Goal: Find contact information: Obtain details needed to contact an individual or organization

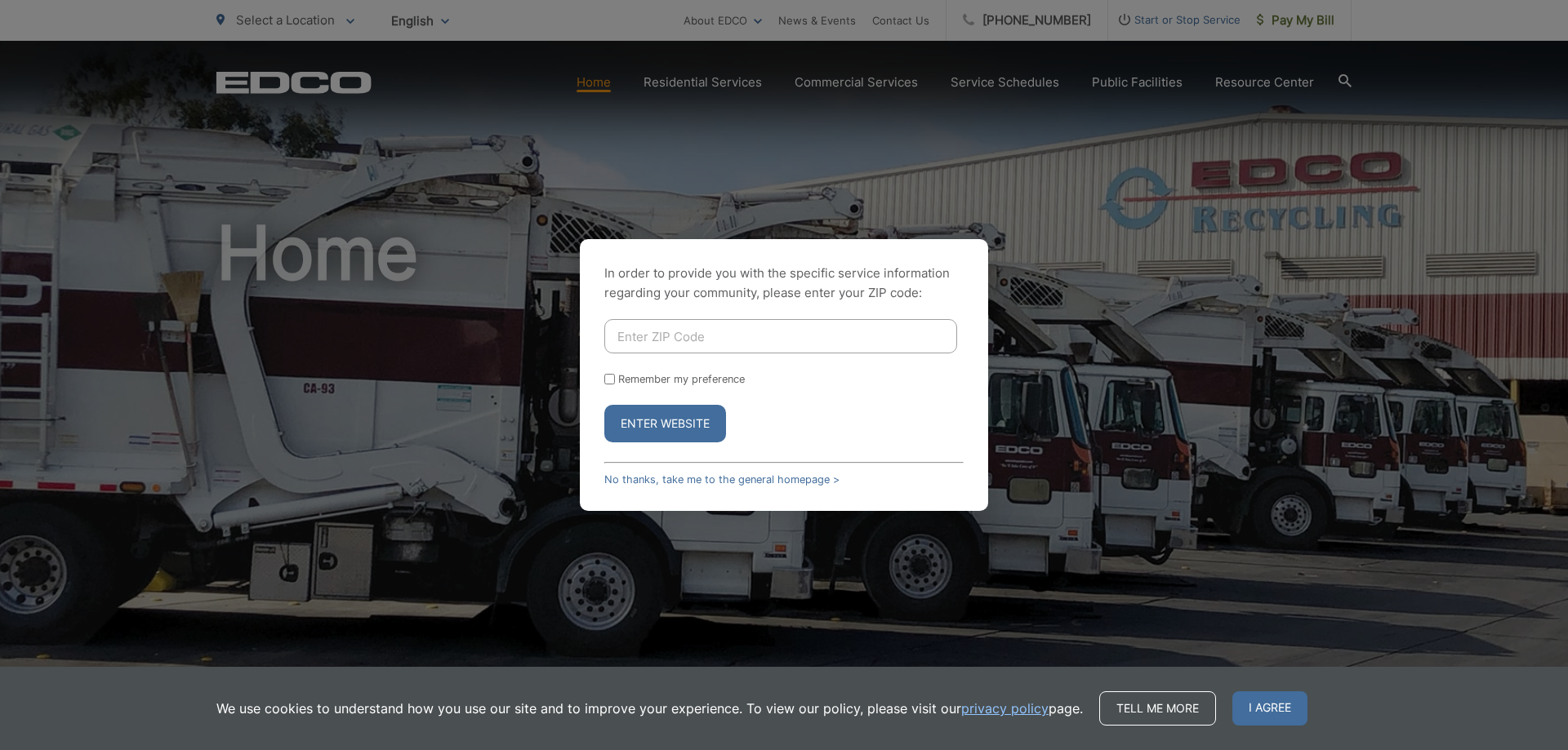
click at [668, 334] on input "Enter ZIP Code" at bounding box center [780, 336] width 353 height 34
type input "92021"
click at [604, 405] on button "Enter Website" at bounding box center [665, 424] width 122 height 38
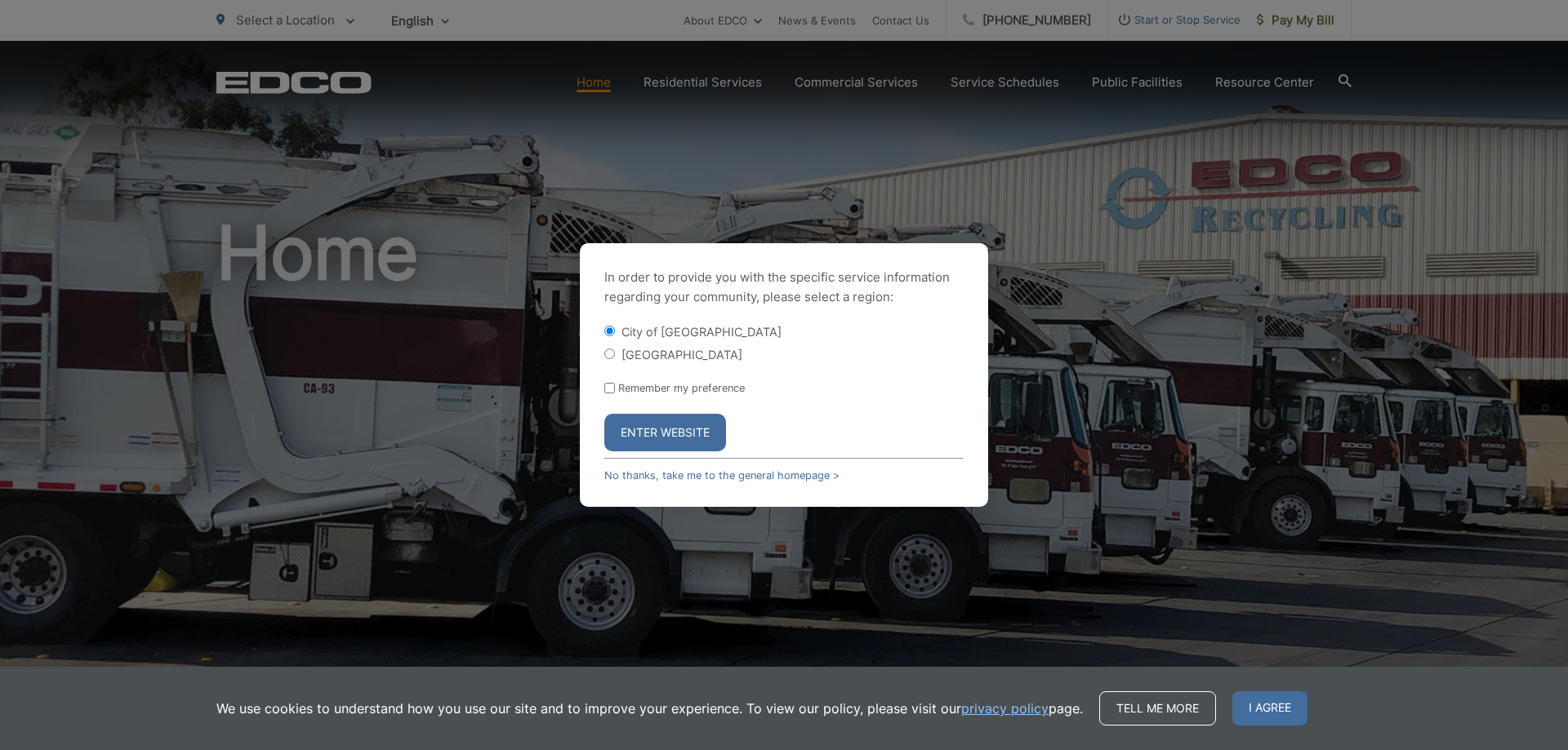
click at [673, 354] on label "[GEOGRAPHIC_DATA]" at bounding box center [682, 354] width 121 height 14
click at [615, 354] on input "[GEOGRAPHIC_DATA]" at bounding box center [609, 353] width 11 height 11
radio input "true"
click at [676, 433] on button "Enter Website" at bounding box center [665, 433] width 122 height 38
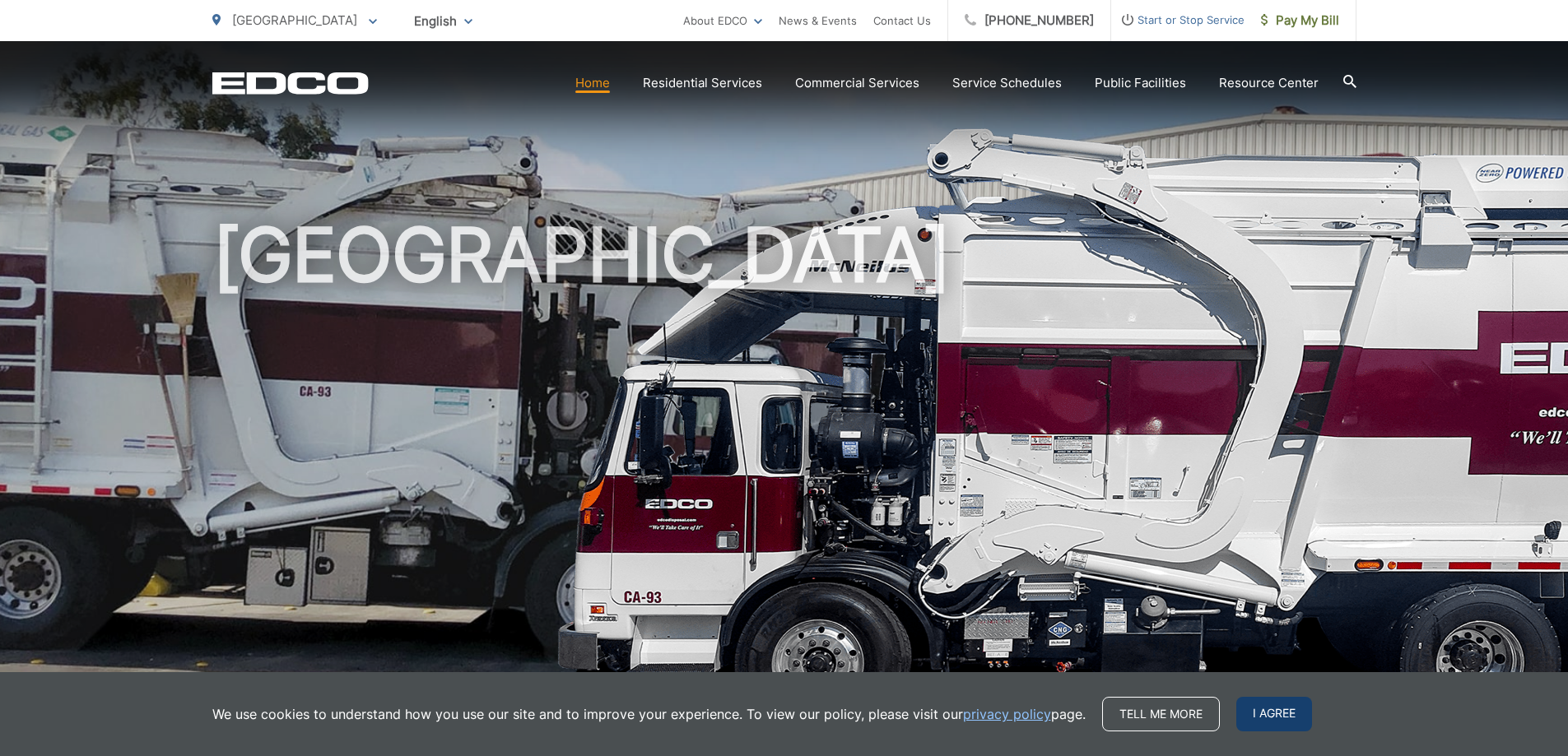
click at [1280, 717] on span "I agree" at bounding box center [1274, 714] width 76 height 35
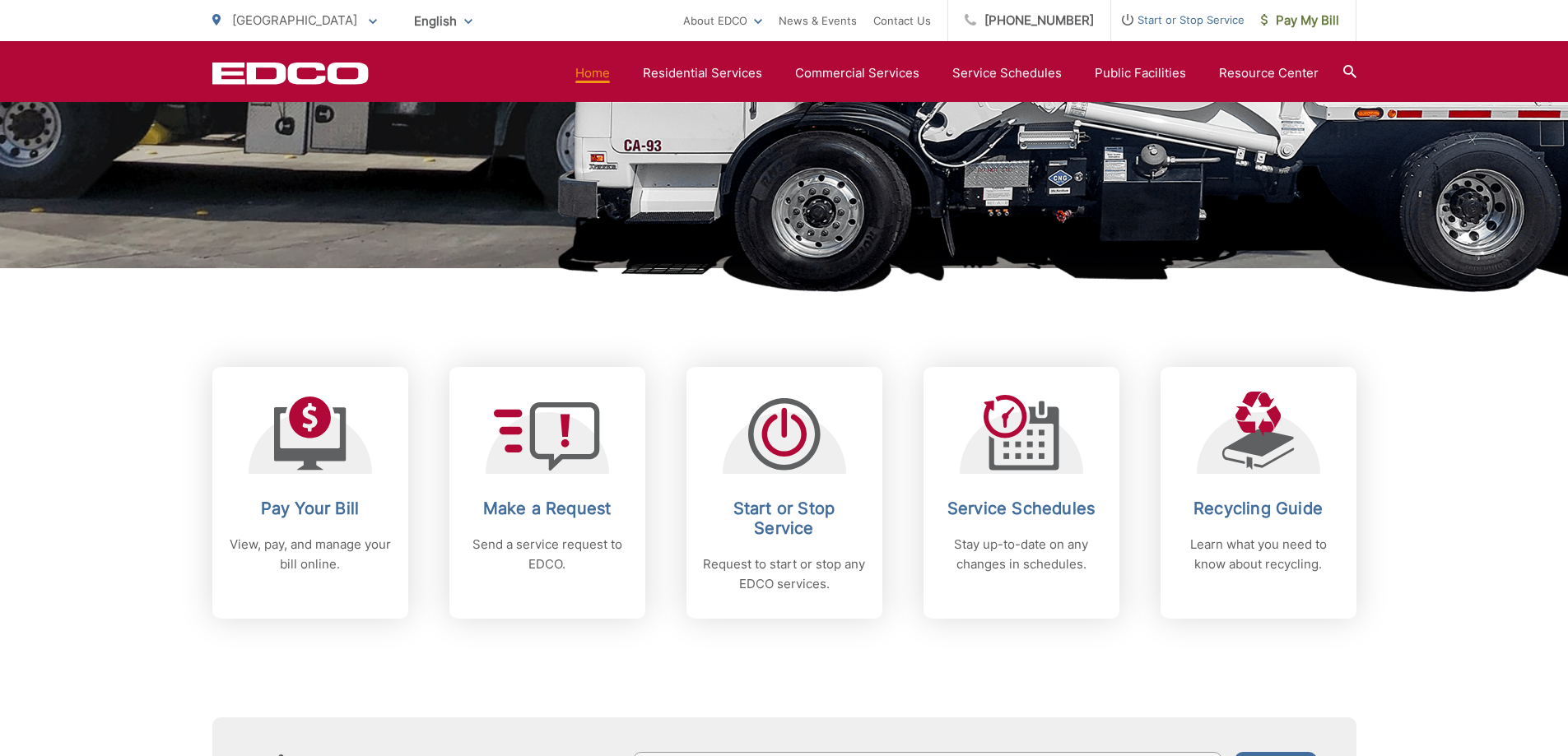
scroll to position [411, 0]
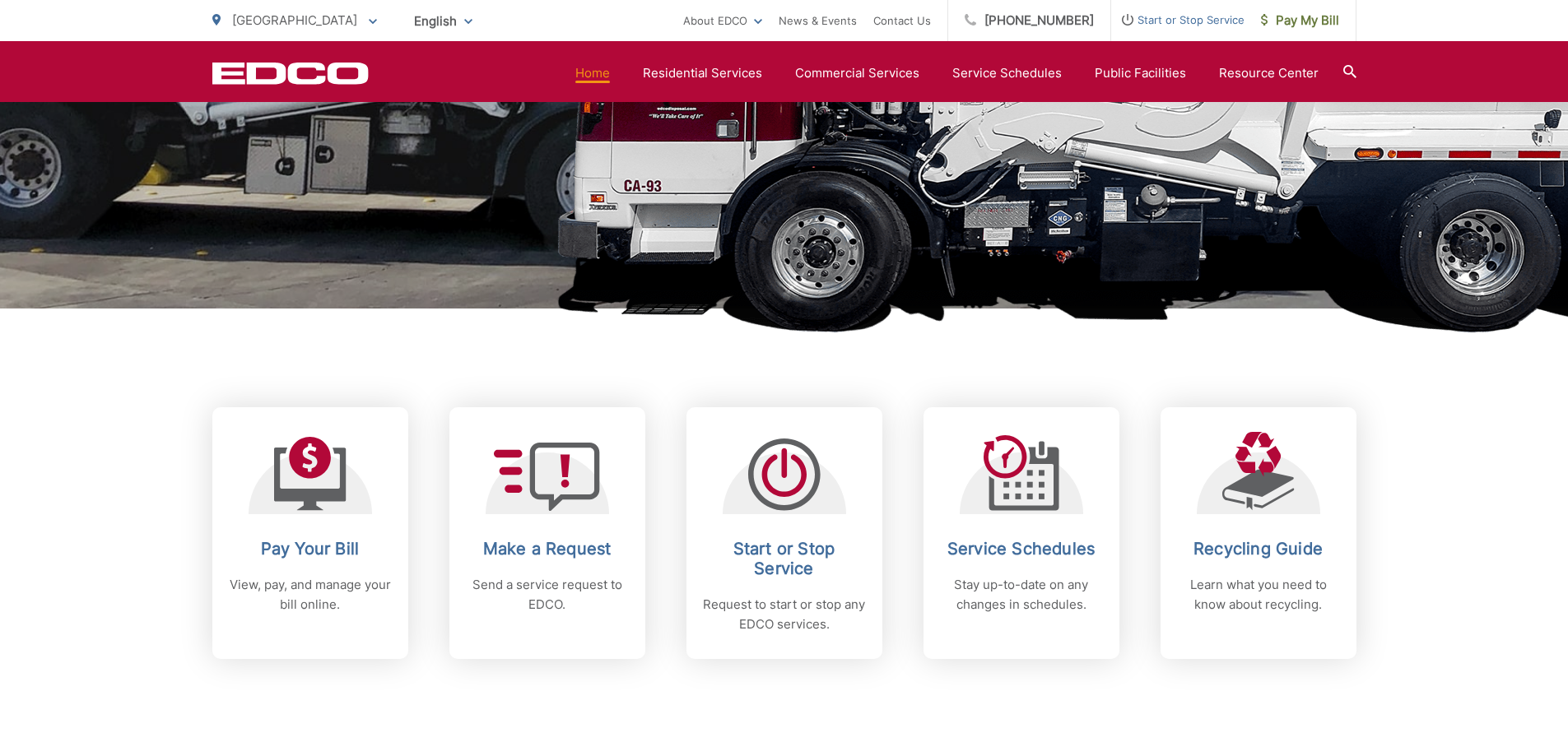
click at [745, 59] on section "Home Residential Services Curbside Pickup Recycling Organic Recycling Trash Hou…" at bounding box center [862, 73] width 987 height 31
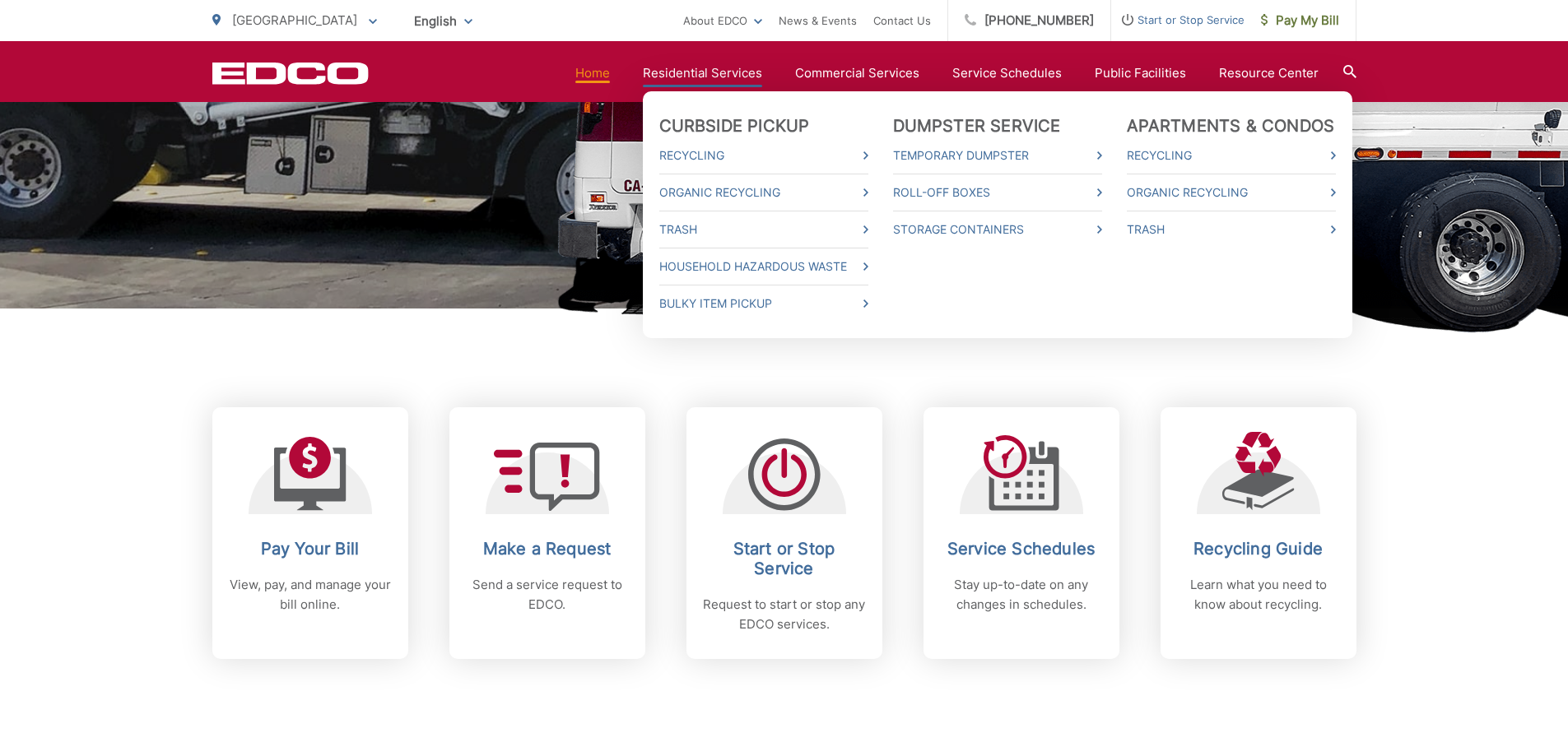
click at [744, 64] on link "Residential Services" at bounding box center [702, 73] width 120 height 20
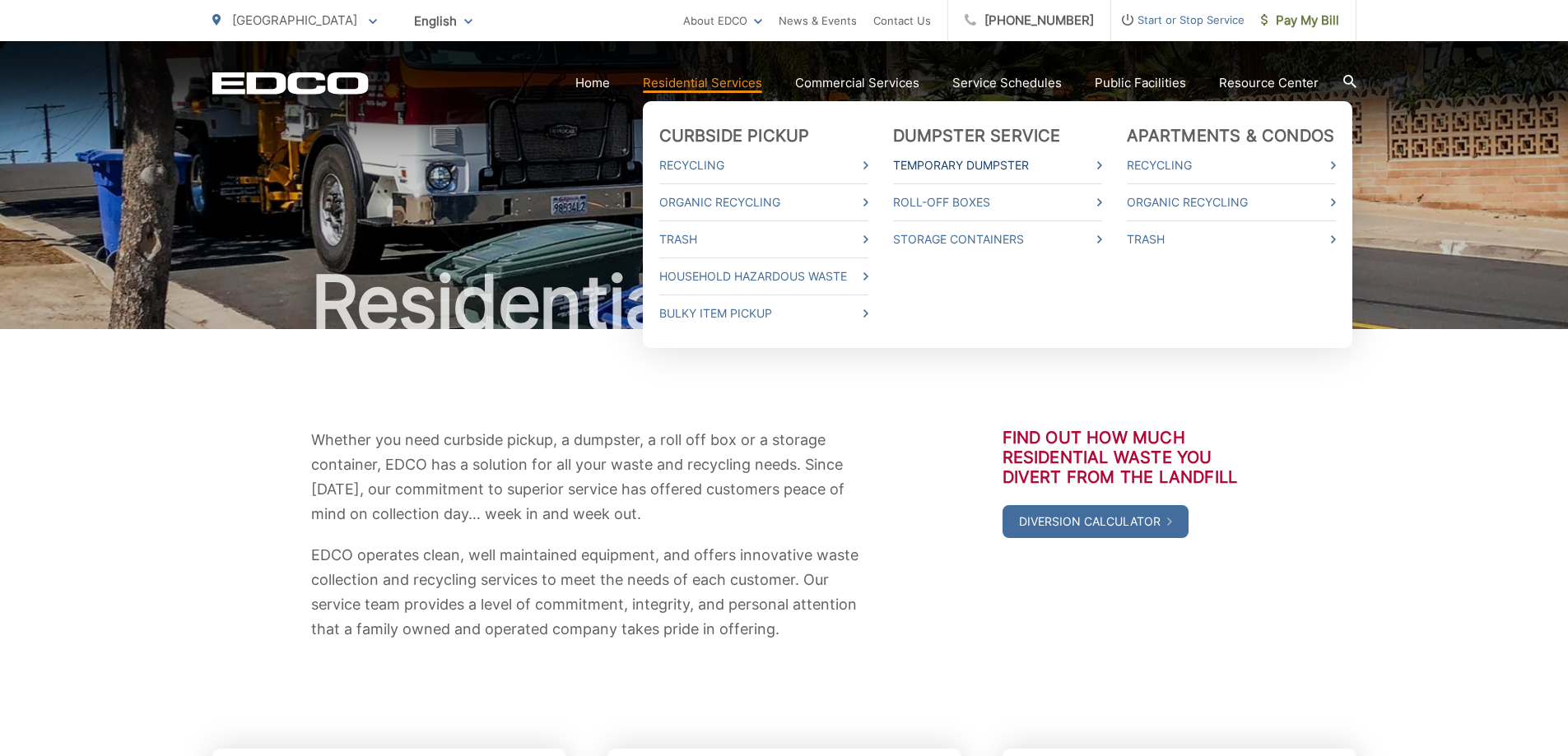
click at [954, 173] on link "Temporary Dumpster" at bounding box center [997, 166] width 209 height 20
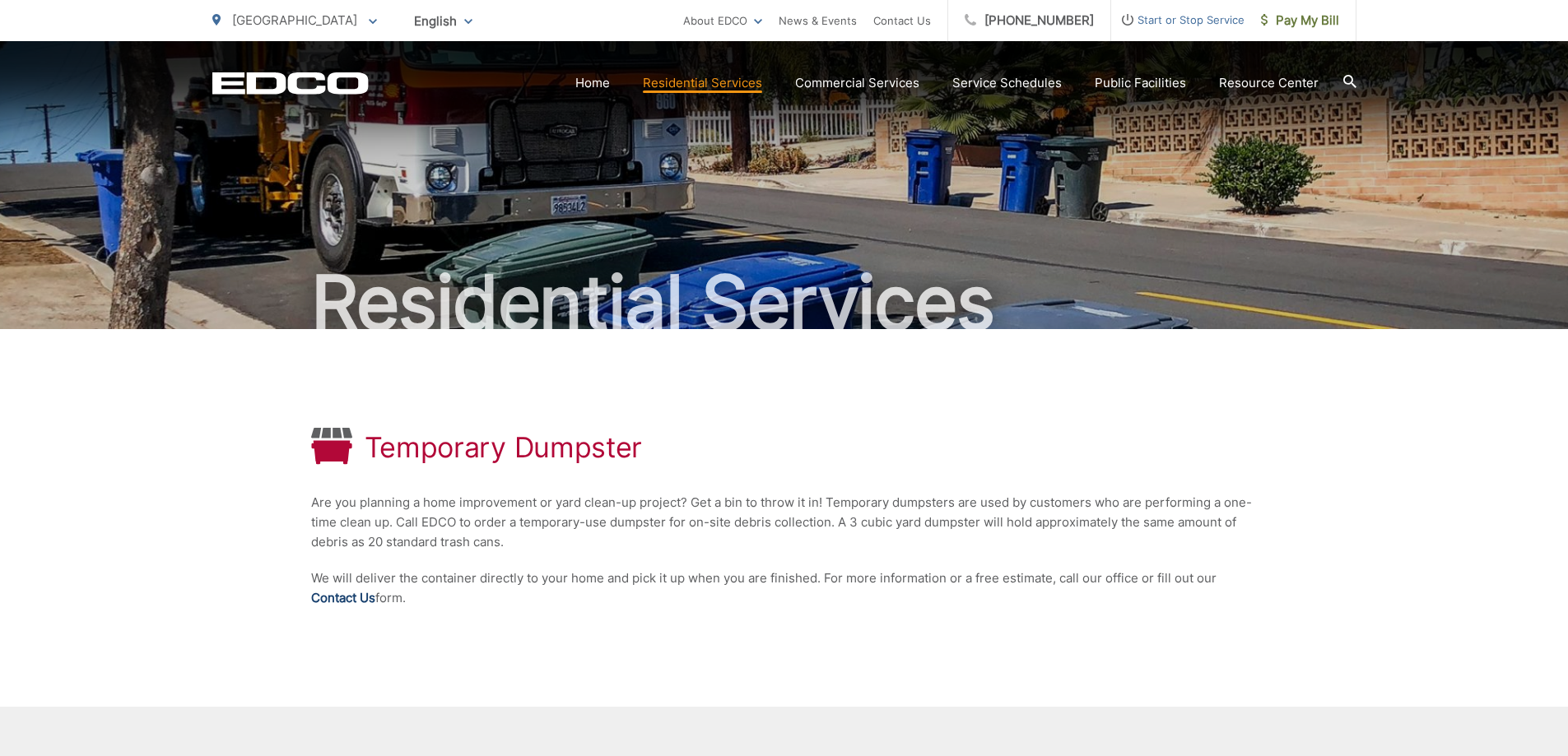
click at [349, 593] on link "Contact Us" at bounding box center [343, 598] width 64 height 20
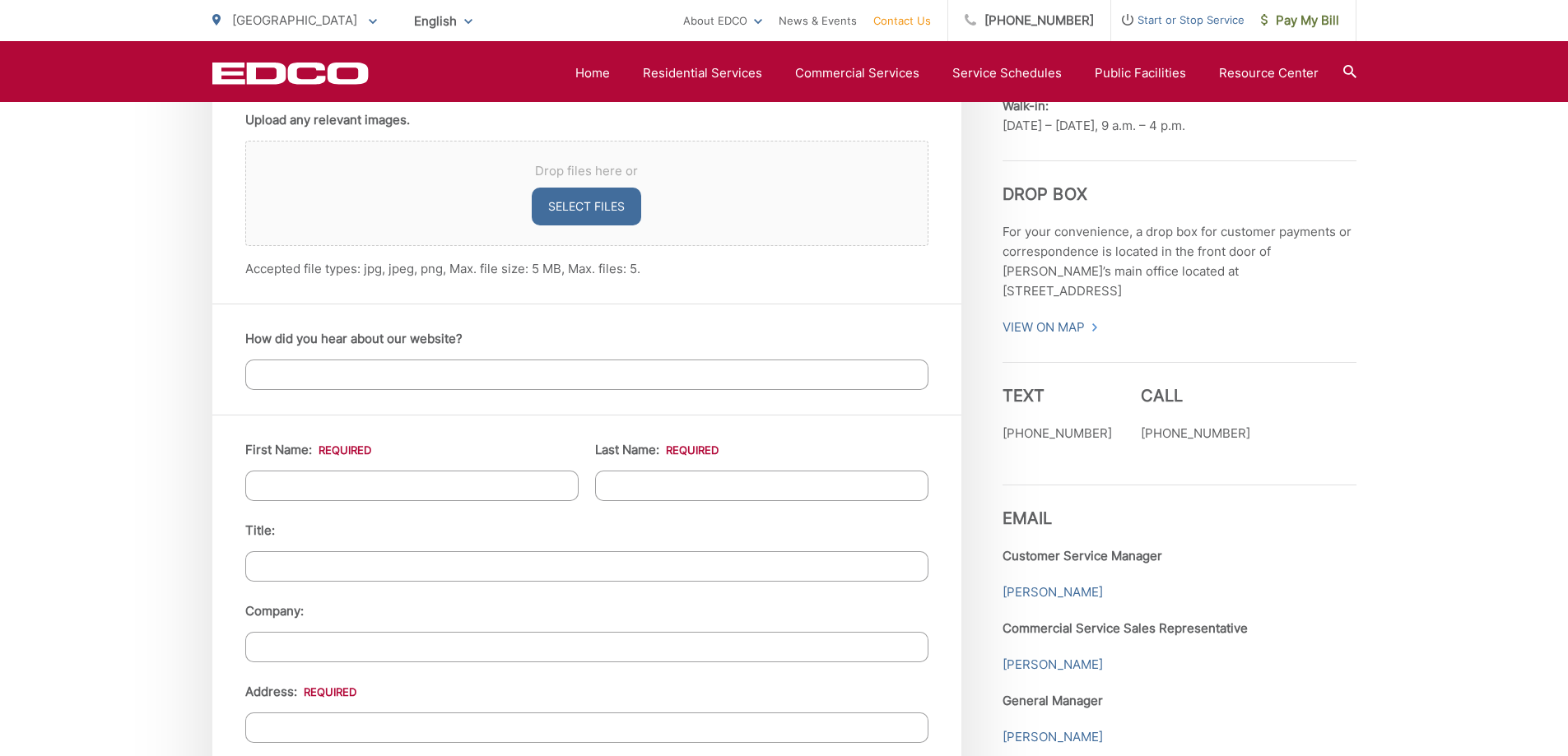
scroll to position [1371, 0]
